Goal: Navigation & Orientation: Find specific page/section

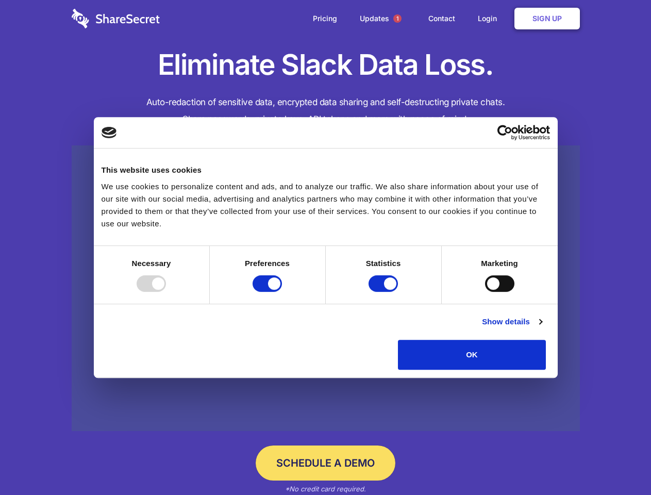
click at [166, 292] on div at bounding box center [151, 283] width 29 height 17
click at [282, 292] on input "Preferences" at bounding box center [267, 283] width 29 height 17
checkbox input "false"
click at [385, 292] on input "Statistics" at bounding box center [383, 283] width 29 height 17
checkbox input "false"
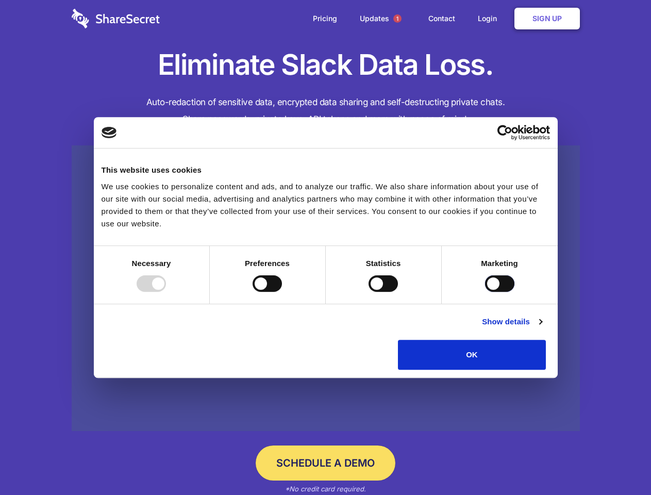
click at [485, 292] on input "Marketing" at bounding box center [499, 283] width 29 height 17
checkbox input "true"
click at [542, 328] on link "Show details" at bounding box center [512, 322] width 60 height 12
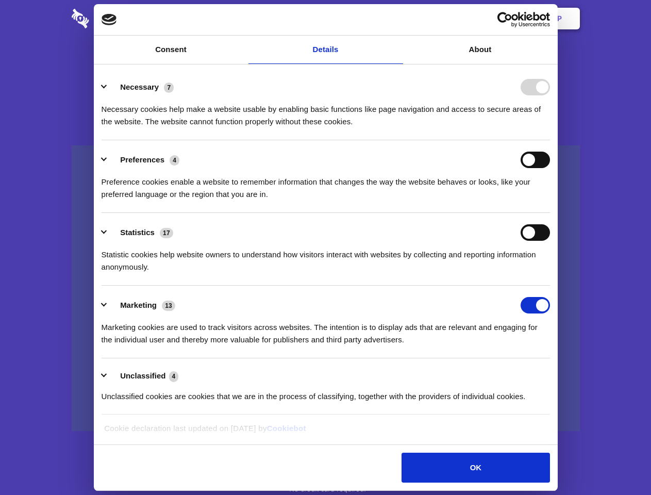
click at [550, 140] on li "Necessary 7 Necessary cookies help make a website usable by enabling basic func…" at bounding box center [326, 104] width 449 height 73
click at [397, 19] on span "1" at bounding box center [398, 18] width 8 height 8
